Goal: Task Accomplishment & Management: Manage account settings

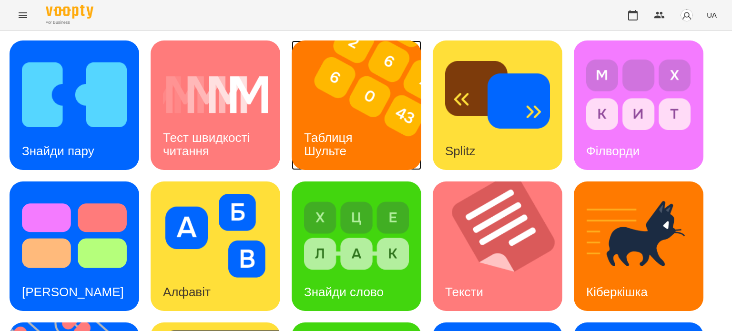
click at [346, 126] on div "Таблиця Шульте" at bounding box center [330, 144] width 77 height 51
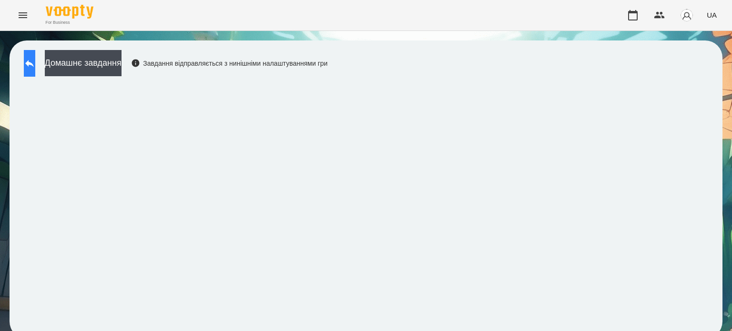
click at [35, 68] on icon at bounding box center [29, 63] width 11 height 11
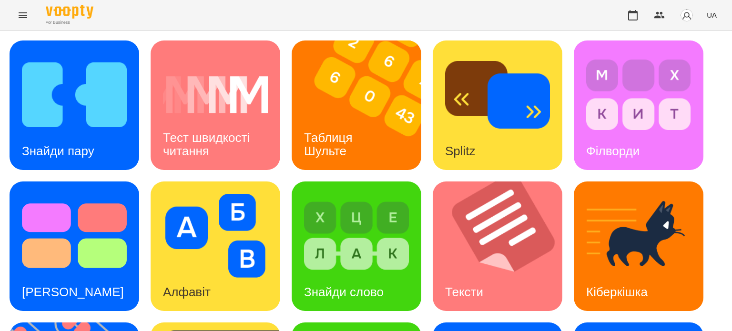
scroll to position [143, 0]
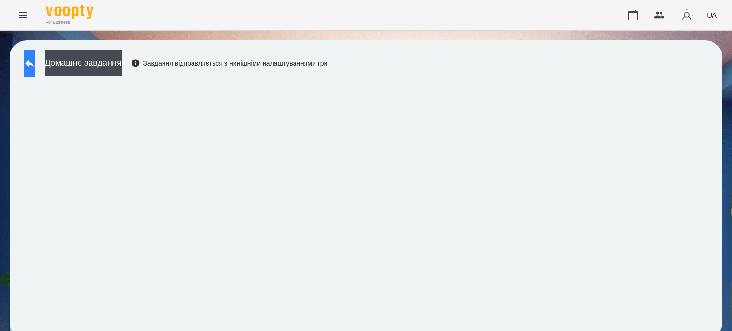
click at [35, 65] on icon at bounding box center [29, 63] width 11 height 11
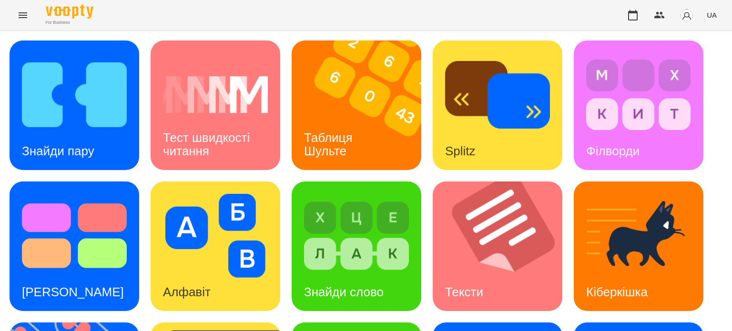
scroll to position [271, 0]
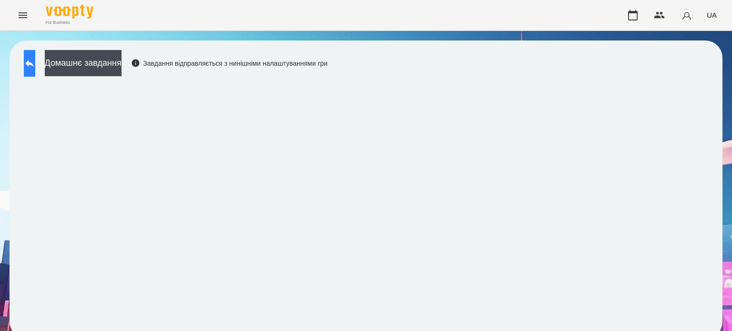
click at [34, 62] on icon at bounding box center [29, 63] width 9 height 7
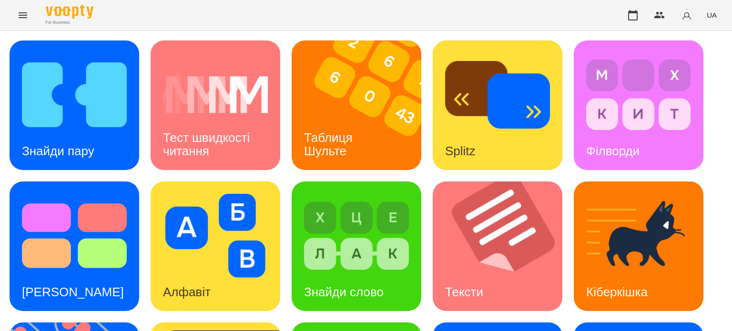
scroll to position [271, 0]
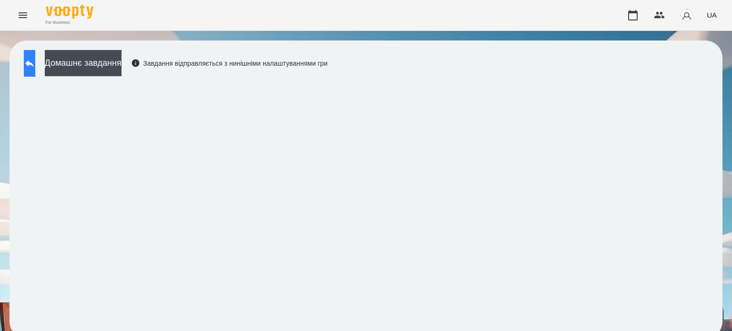
click at [35, 67] on icon at bounding box center [29, 63] width 11 height 11
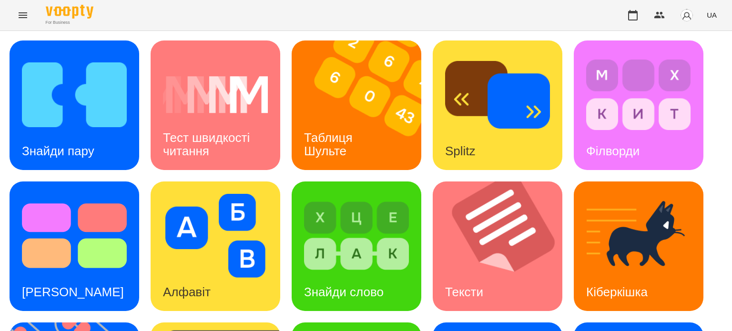
scroll to position [191, 0]
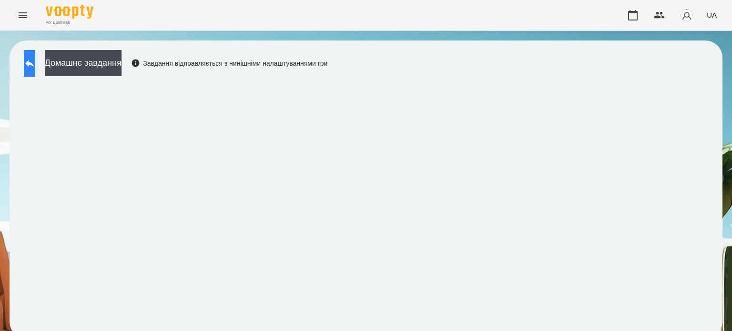
click at [35, 61] on icon at bounding box center [29, 63] width 11 height 11
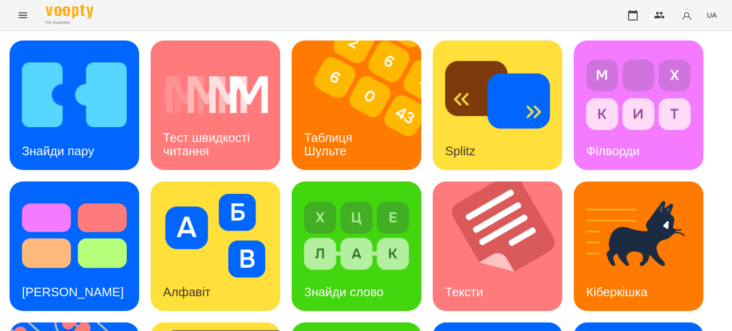
scroll to position [271, 0]
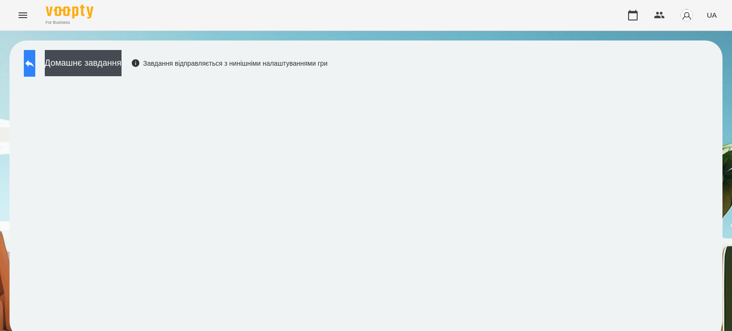
click at [34, 63] on icon at bounding box center [29, 63] width 11 height 11
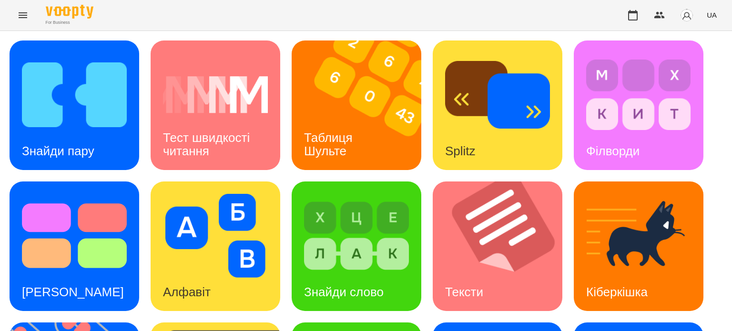
scroll to position [81, 0]
click at [81, 144] on h3 "Знайди пару" at bounding box center [58, 151] width 72 height 14
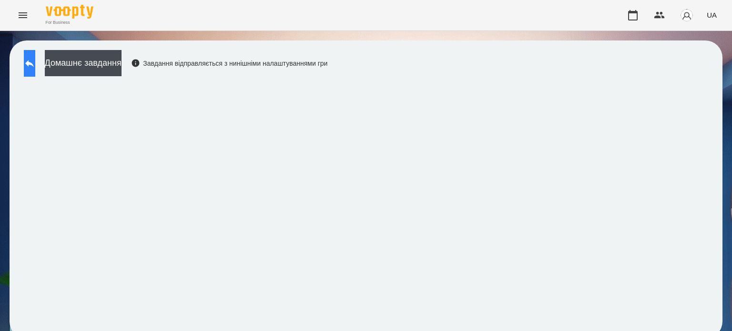
click at [34, 63] on icon at bounding box center [29, 63] width 9 height 7
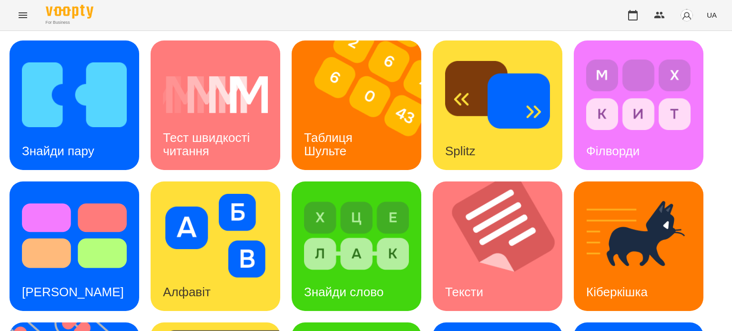
scroll to position [143, 0]
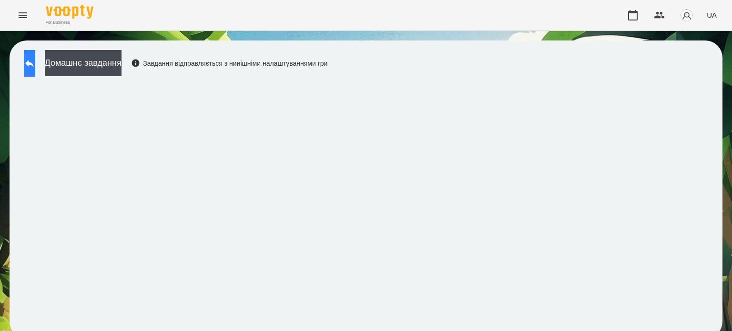
click at [35, 62] on icon at bounding box center [29, 63] width 11 height 11
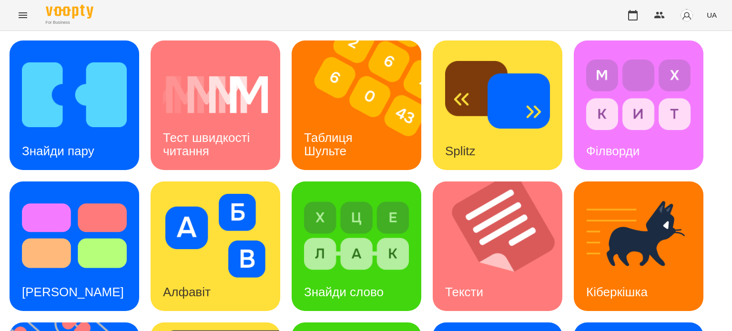
scroll to position [191, 0]
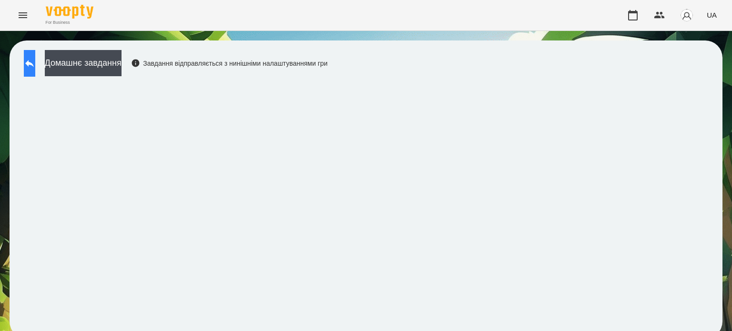
click at [35, 70] on button at bounding box center [29, 63] width 11 height 27
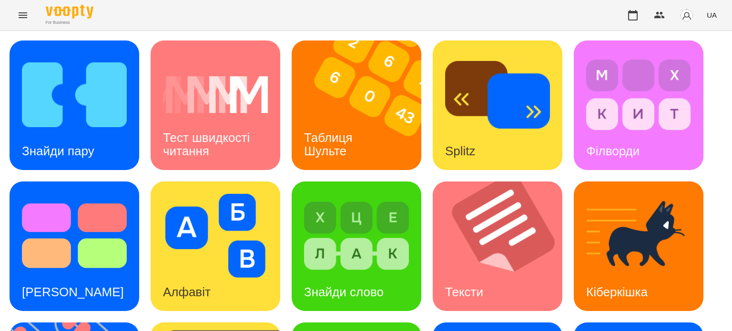
scroll to position [241, 0]
click at [23, 15] on icon "Menu" at bounding box center [23, 15] width 9 height 6
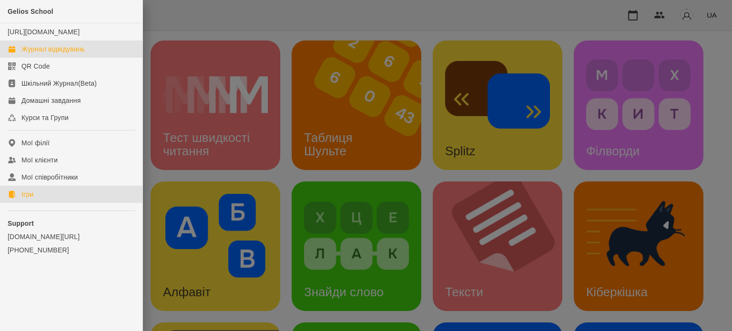
click at [48, 54] on div "Журнал відвідувань" at bounding box center [52, 49] width 63 height 10
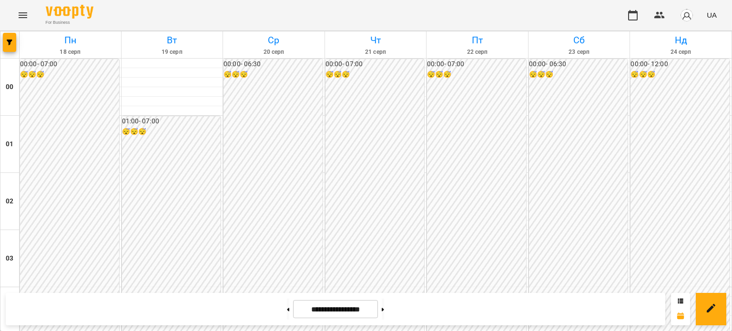
scroll to position [1142, 0]
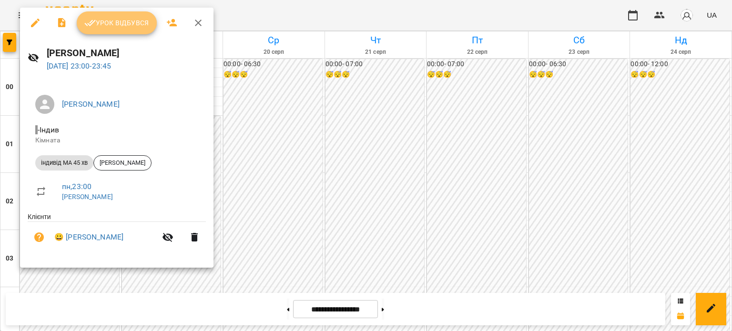
click at [130, 20] on span "Урок відбувся" at bounding box center [116, 22] width 65 height 11
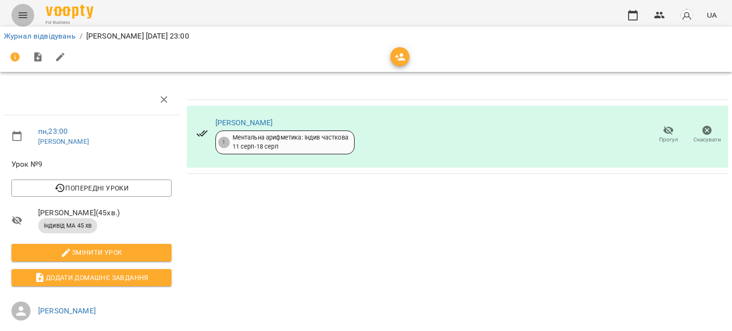
click at [21, 13] on icon "Menu" at bounding box center [22, 15] width 11 height 11
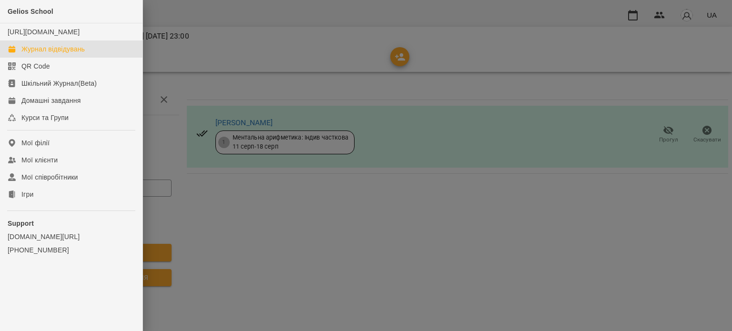
click at [43, 54] on div "Журнал відвідувань" at bounding box center [52, 49] width 63 height 10
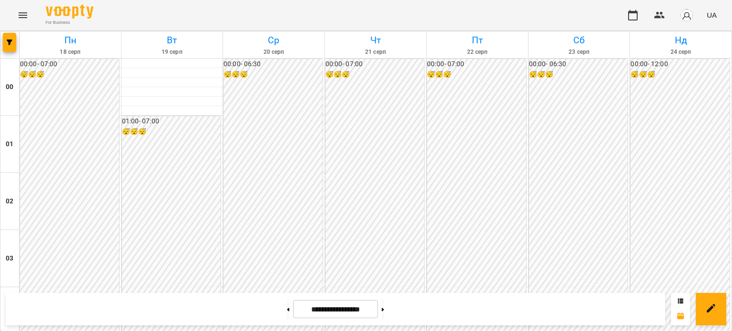
scroll to position [952, 0]
